Goal: Task Accomplishment & Management: Manage account settings

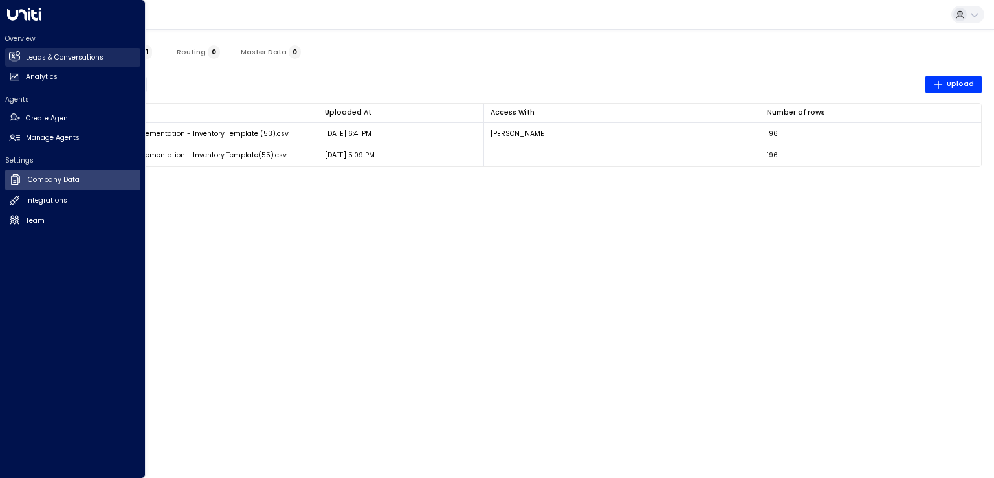
click at [42, 58] on h2 "Leads & Conversations" at bounding box center [65, 57] width 78 height 10
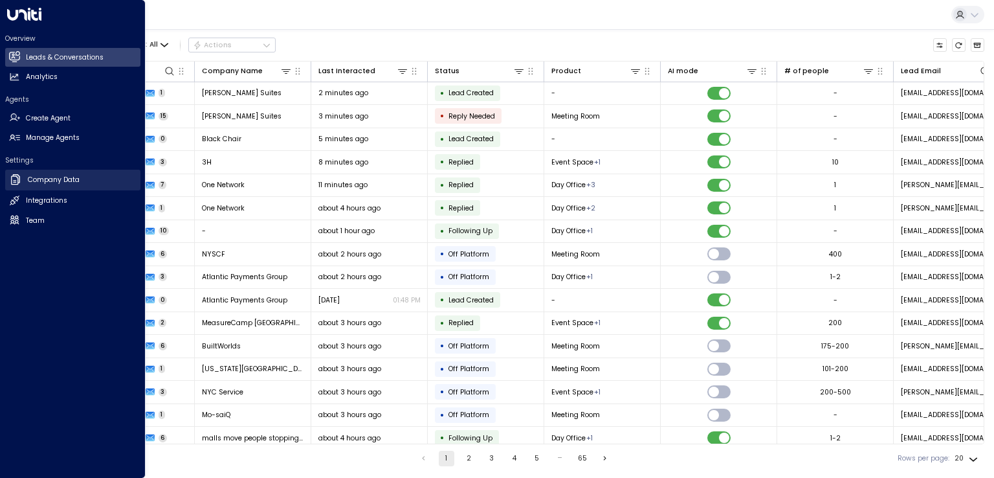
click at [63, 180] on h2 "Company Data" at bounding box center [54, 180] width 52 height 10
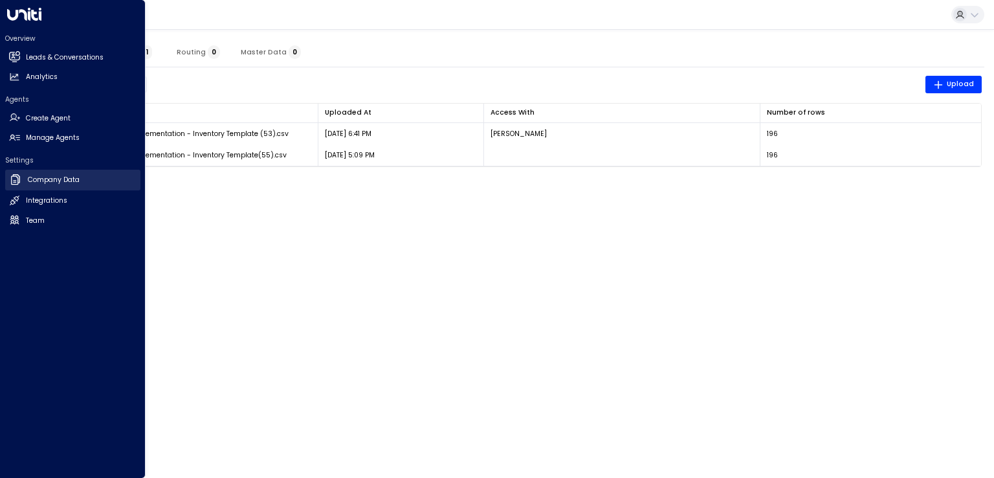
click at [63, 180] on h2 "Company Data" at bounding box center [54, 180] width 52 height 10
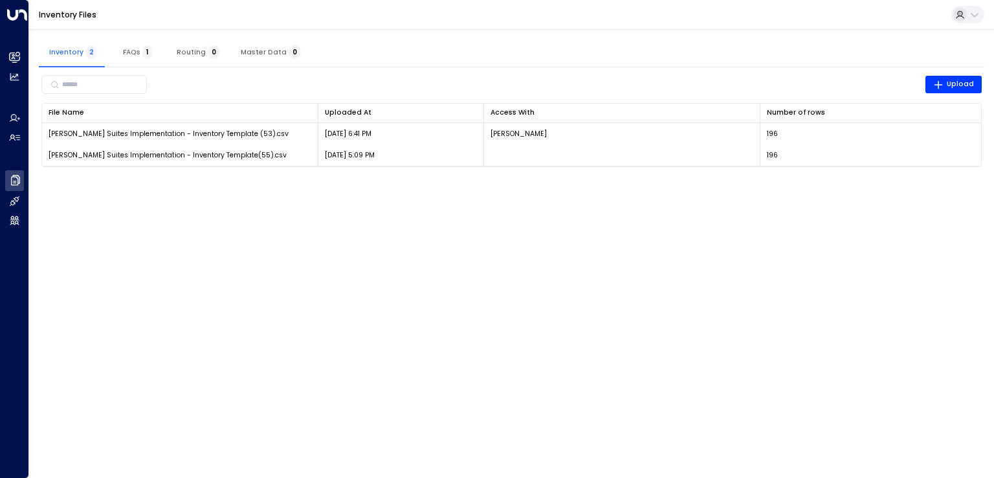
click at [420, 179] on html "Overview Leads & Conversations Leads & Conversations Analytics Analytics Agents…" at bounding box center [497, 89] width 994 height 179
click at [568, 179] on html "Overview Leads & Conversations Leads & Conversations Analytics Analytics Agents…" at bounding box center [497, 89] width 994 height 179
click at [977, 16] on icon at bounding box center [975, 15] width 10 height 10
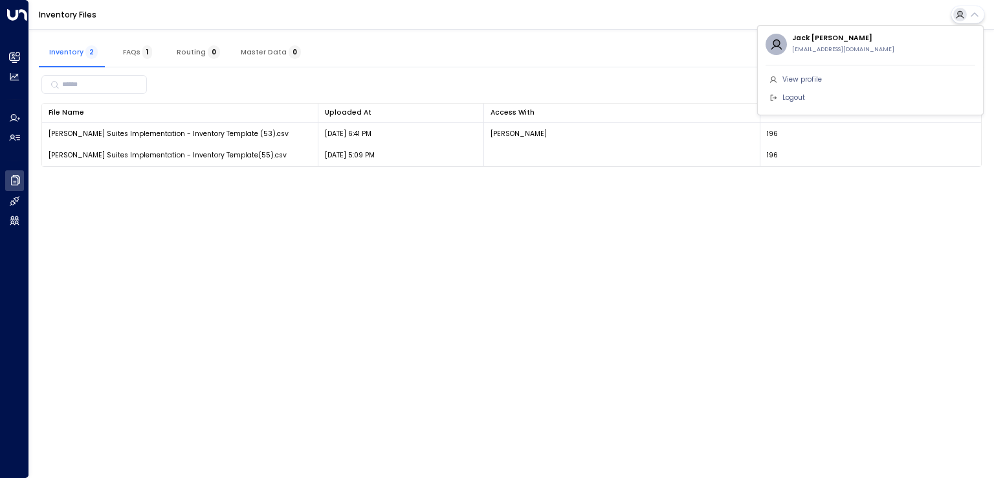
click at [823, 100] on li "Logout" at bounding box center [871, 98] width 210 height 18
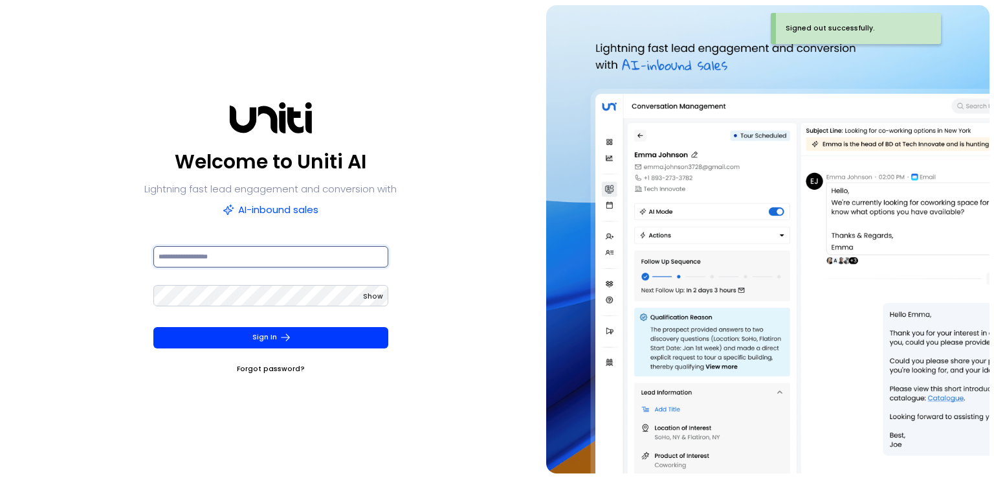
click at [207, 261] on input at bounding box center [270, 256] width 235 height 21
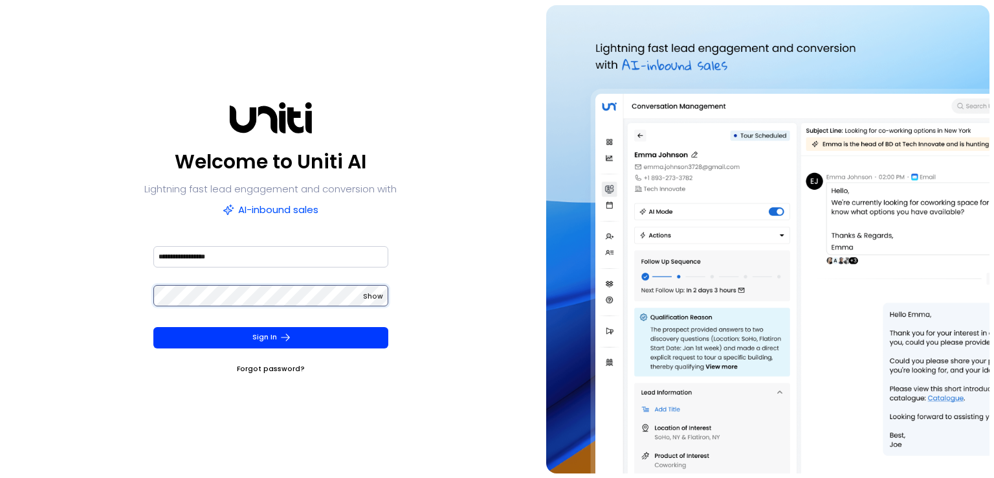
click at [153, 327] on button "Sign In" at bounding box center [270, 337] width 235 height 21
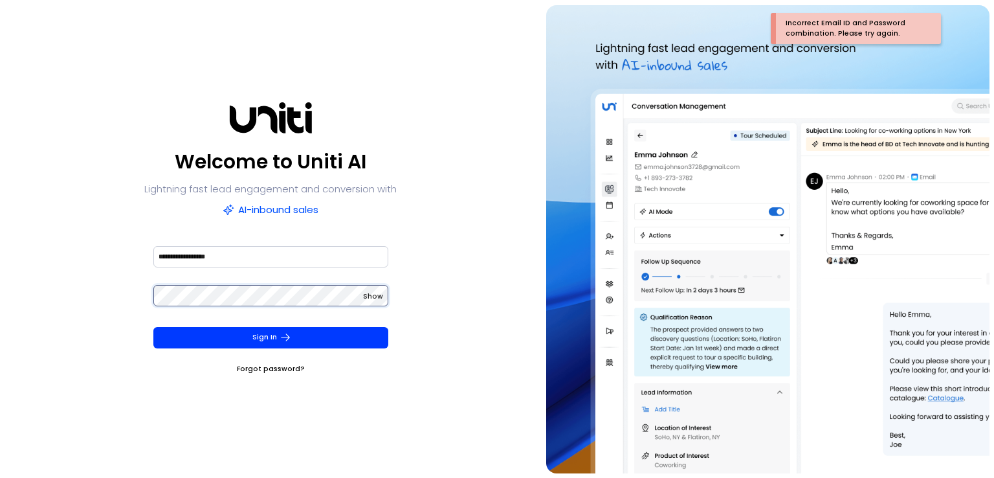
click at [153, 327] on button "Sign In" at bounding box center [270, 337] width 235 height 21
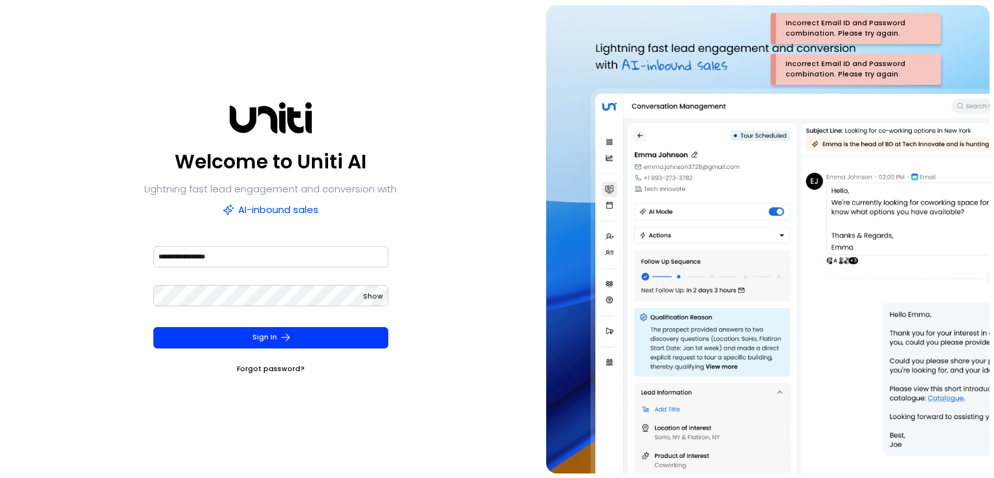
click at [364, 300] on span "Show" at bounding box center [373, 296] width 20 height 10
click at [376, 296] on span "Hide" at bounding box center [374, 296] width 17 height 10
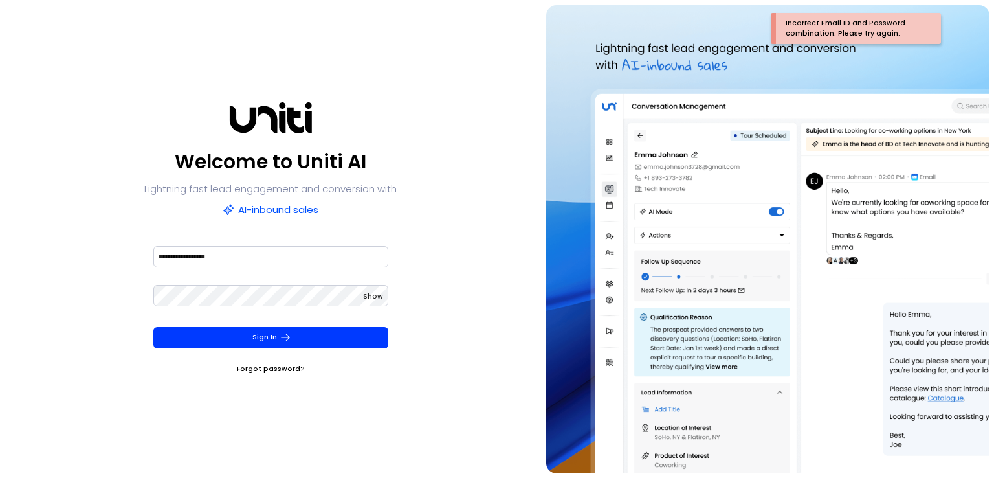
click at [376, 296] on span "Show" at bounding box center [373, 296] width 20 height 10
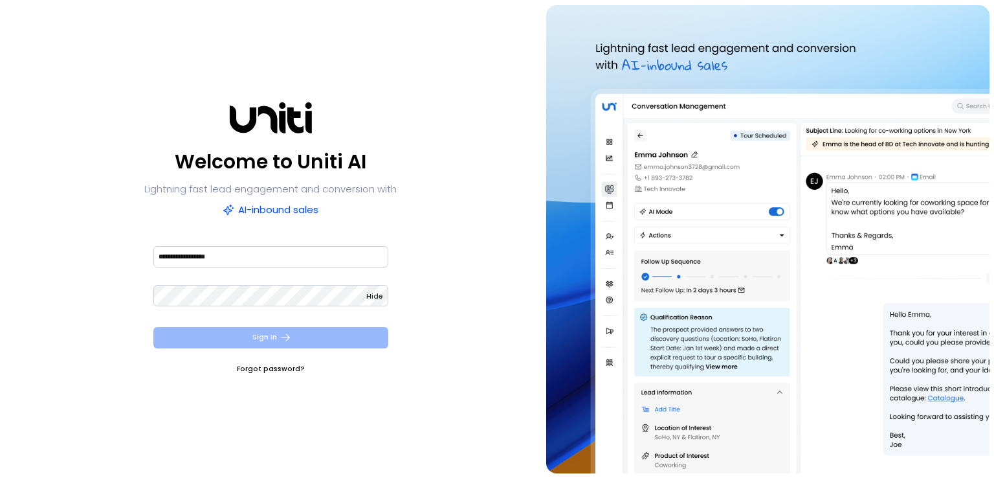
click at [198, 332] on button "Sign In" at bounding box center [270, 337] width 235 height 21
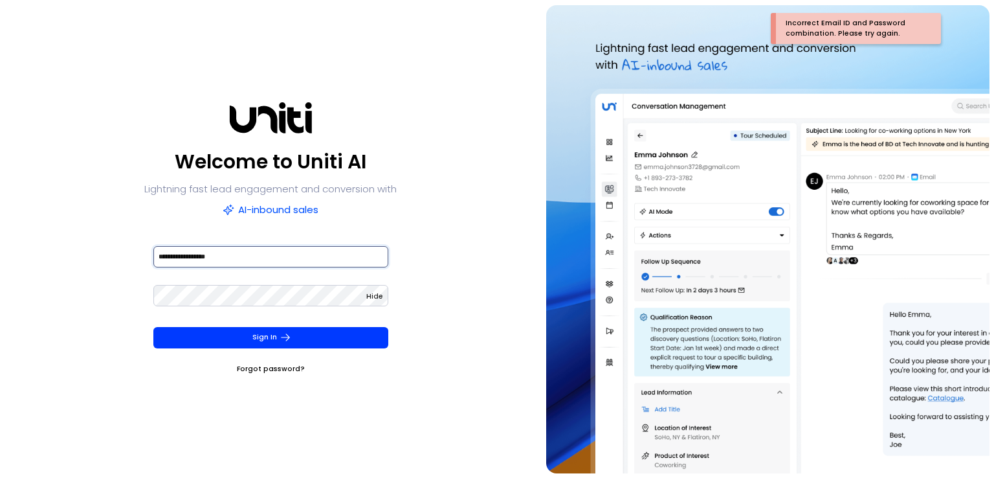
click at [257, 256] on input "**********" at bounding box center [270, 256] width 235 height 21
type input "**********"
click at [249, 350] on div "Sign In Forgot password?" at bounding box center [270, 351] width 235 height 49
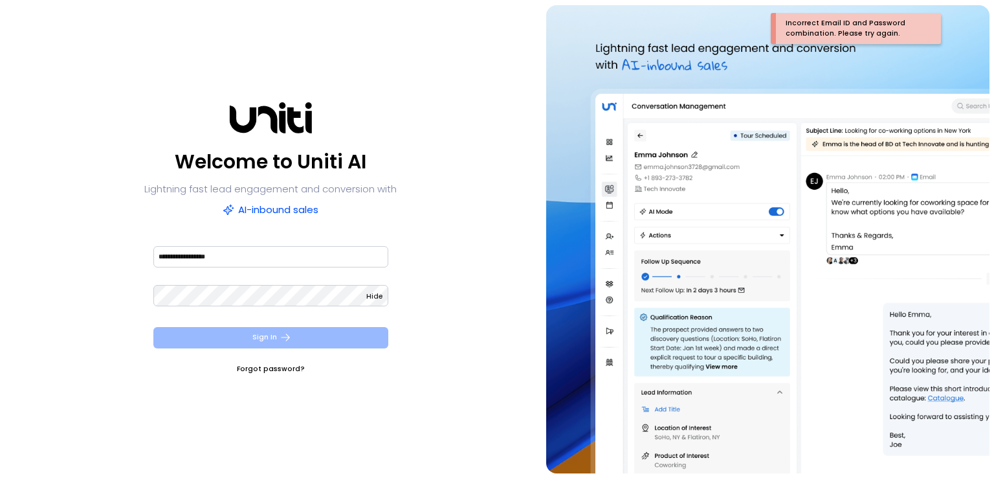
click at [266, 341] on button "Sign In" at bounding box center [270, 337] width 235 height 21
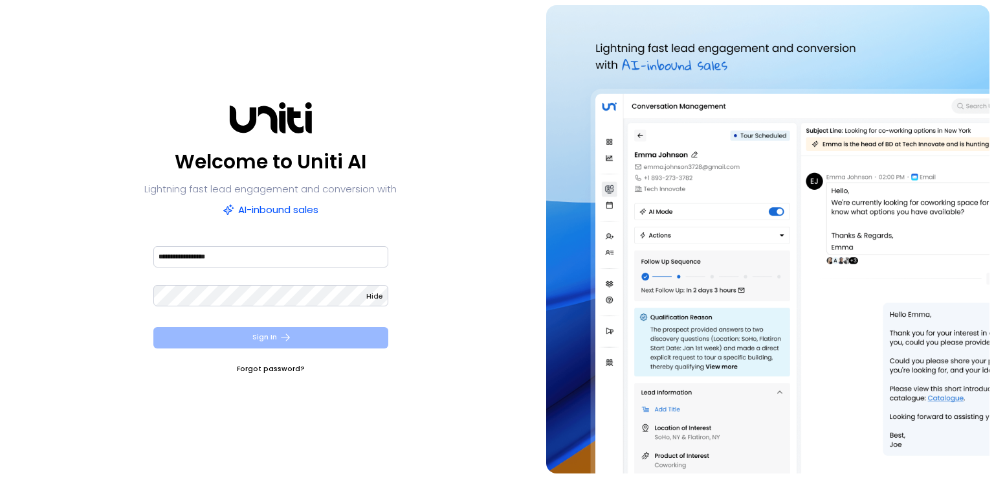
click at [199, 333] on button "Sign In" at bounding box center [270, 337] width 235 height 21
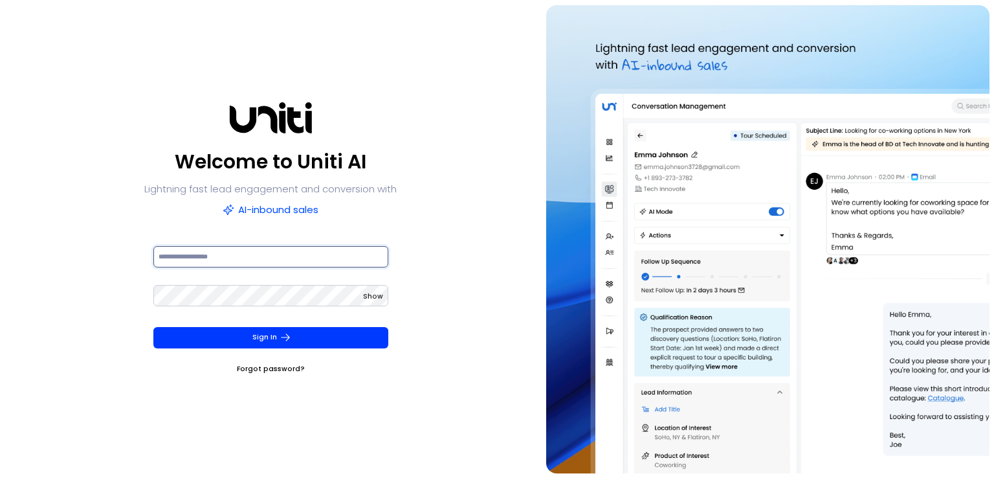
click at [235, 258] on input at bounding box center [270, 256] width 235 height 21
type input "**********"
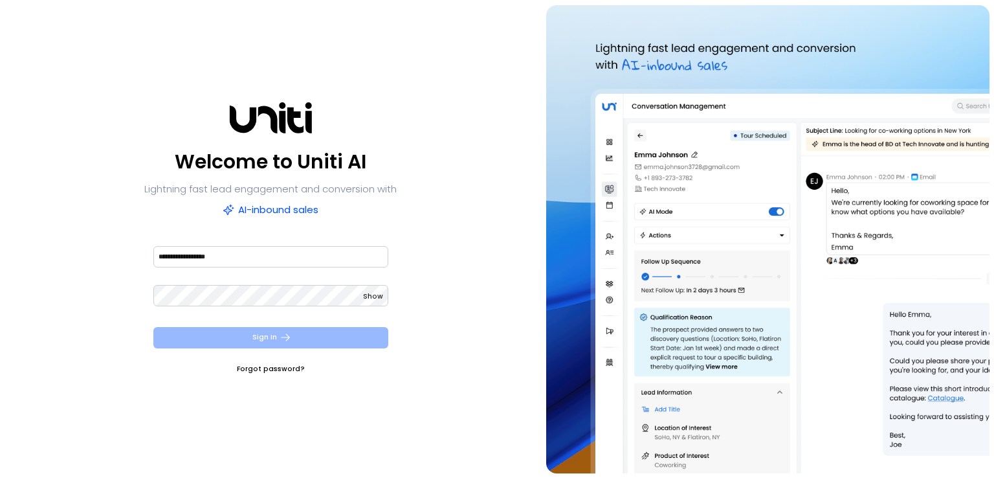
click at [186, 335] on button "Sign In" at bounding box center [270, 337] width 235 height 21
